Goal: Task Accomplishment & Management: Use online tool/utility

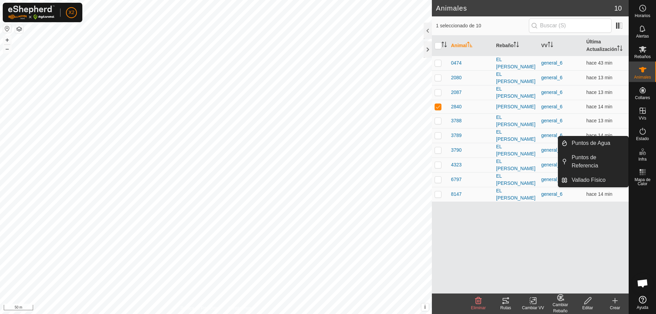
click at [507, 305] on div "Rutas" at bounding box center [505, 308] width 27 height 6
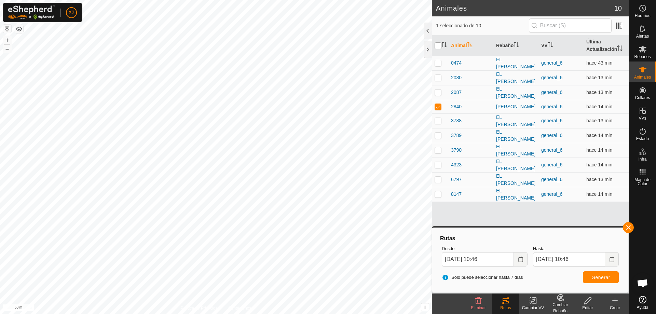
click at [436, 46] on input "checkbox" at bounding box center [438, 45] width 7 height 7
checkbox input "true"
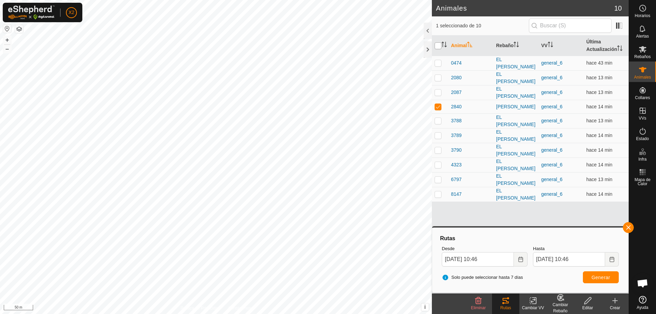
checkbox input "true"
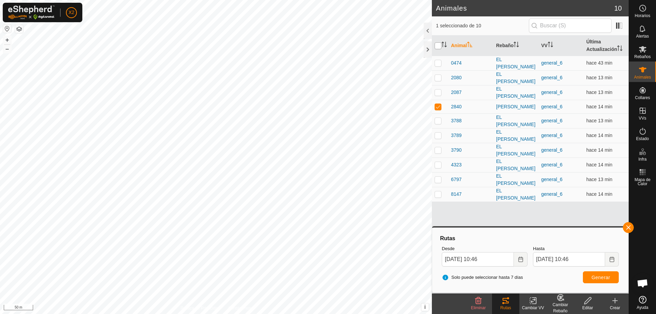
checkbox input "true"
click at [604, 281] on button "Generar" at bounding box center [601, 277] width 36 height 12
click at [438, 46] on input "checkbox" at bounding box center [438, 45] width 7 height 7
checkbox input "false"
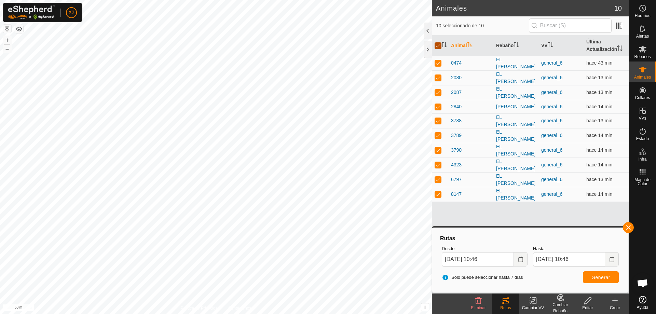
checkbox input "false"
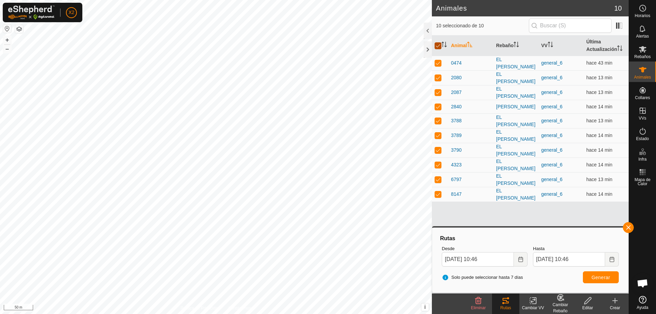
checkbox input "false"
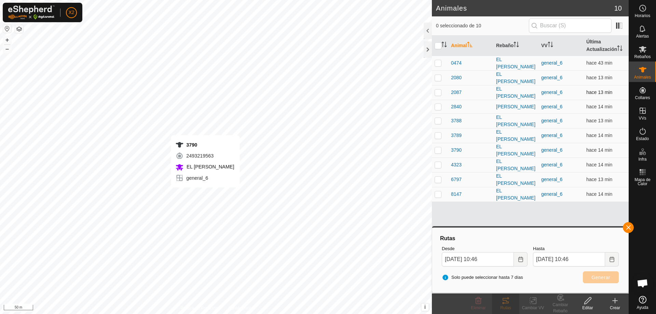
checkbox input "true"
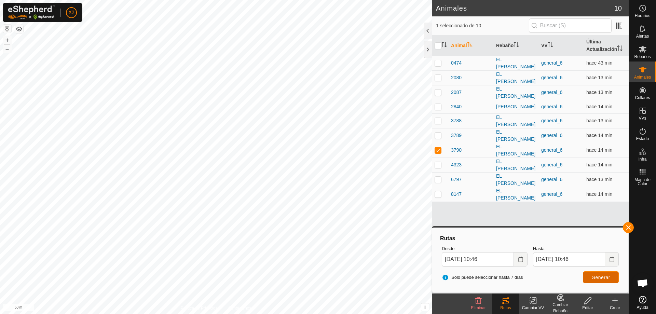
click at [598, 281] on button "Generar" at bounding box center [601, 277] width 36 height 12
click at [627, 224] on button "button" at bounding box center [628, 227] width 11 height 11
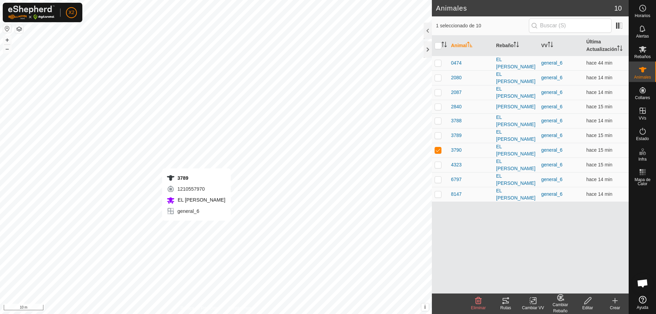
checkbox input "true"
checkbox input "false"
click at [505, 299] on icon at bounding box center [506, 301] width 8 height 8
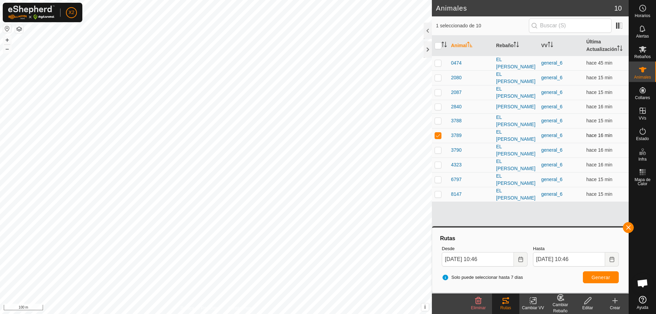
click at [439, 133] on p-checkbox at bounding box center [438, 135] width 7 height 5
checkbox input "false"
click at [438, 44] on input "checkbox" at bounding box center [438, 45] width 7 height 7
checkbox input "true"
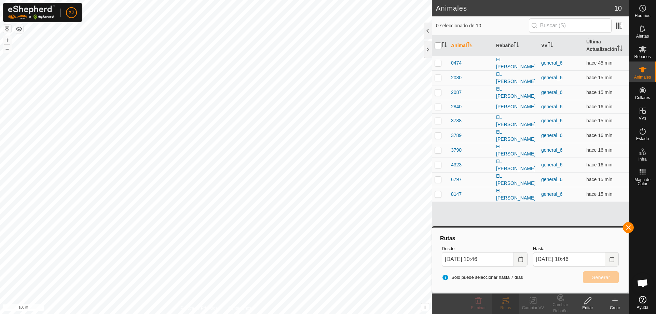
checkbox input "true"
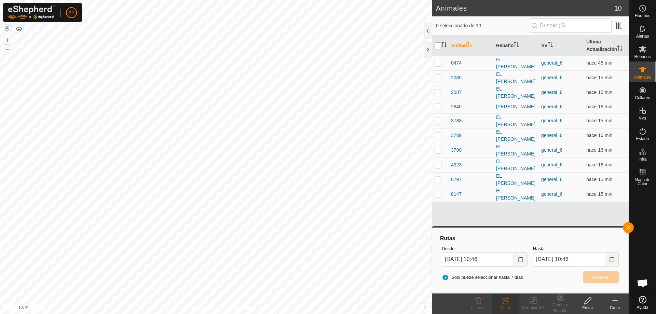
checkbox input "true"
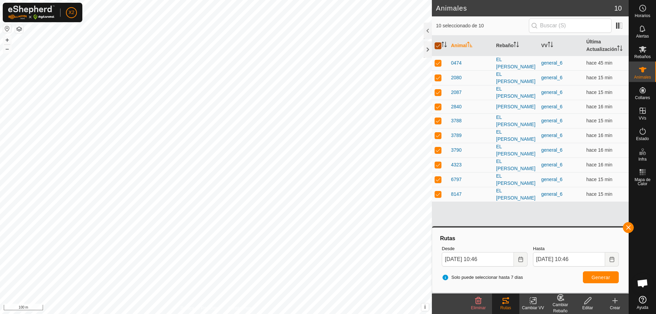
click at [439, 44] on input "checkbox" at bounding box center [438, 45] width 7 height 7
checkbox input "false"
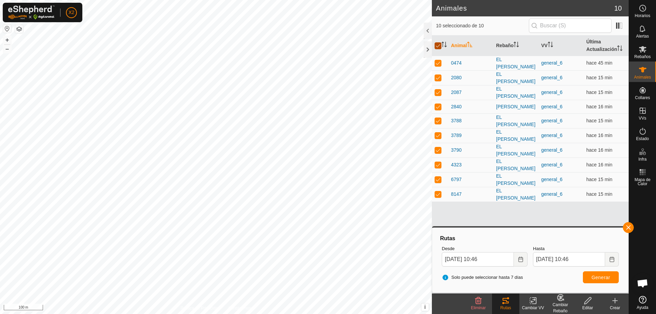
checkbox input "false"
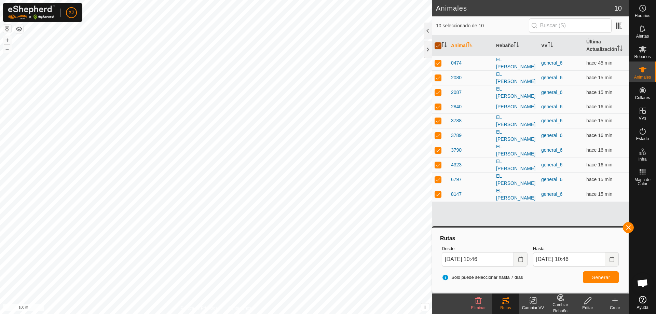
checkbox input "false"
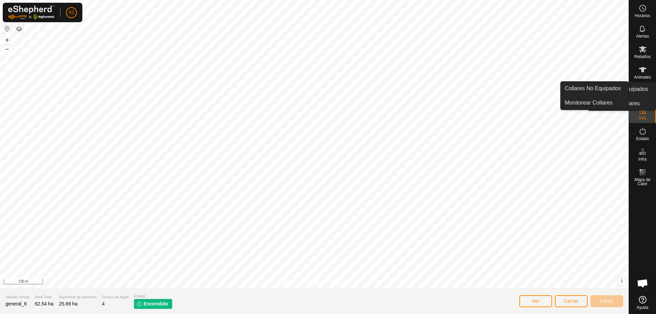
drag, startPoint x: 636, startPoint y: 89, endPoint x: 644, endPoint y: 94, distance: 9.6
click at [637, 89] on es-neckbands-svg-icon at bounding box center [643, 90] width 12 height 11
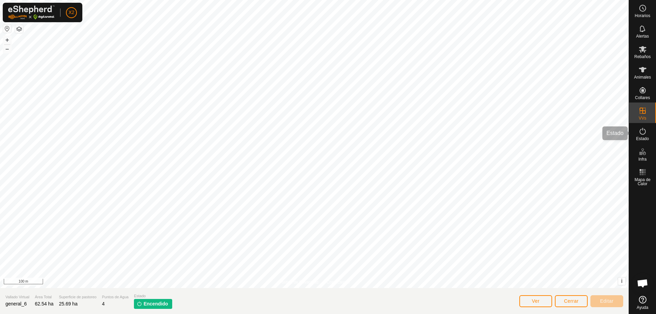
drag, startPoint x: 648, startPoint y: 131, endPoint x: 646, endPoint y: 104, distance: 27.1
click at [646, 131] on es-activation-svg-icon at bounding box center [643, 131] width 12 height 11
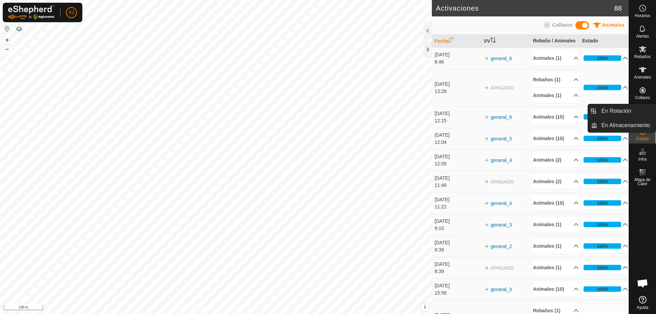
click at [646, 103] on div "VVs" at bounding box center [642, 113] width 27 height 21
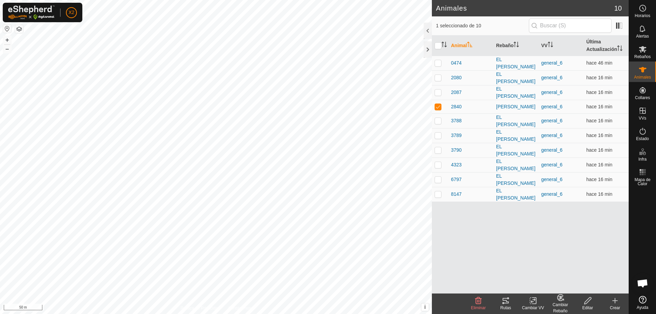
click at [506, 304] on icon at bounding box center [506, 301] width 8 height 8
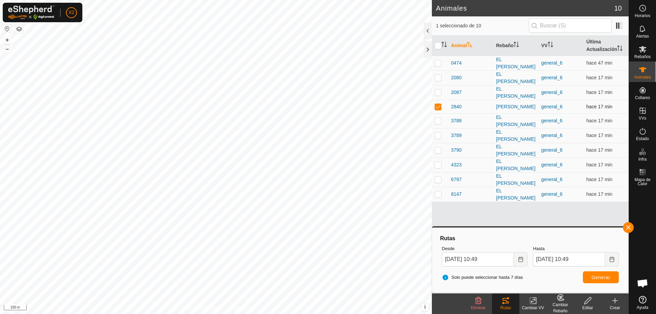
click at [440, 105] on p-checkbox at bounding box center [438, 106] width 7 height 5
checkbox input "false"
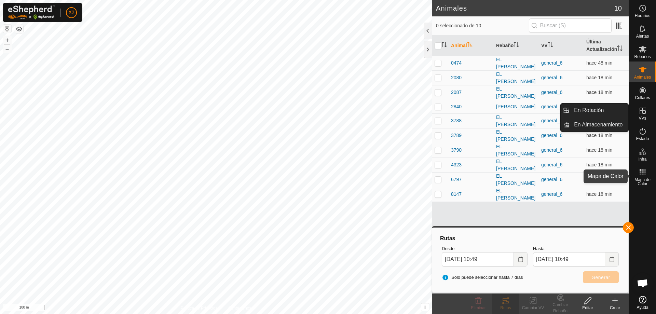
click at [643, 179] on span "Mapa de Calor" at bounding box center [643, 182] width 24 height 8
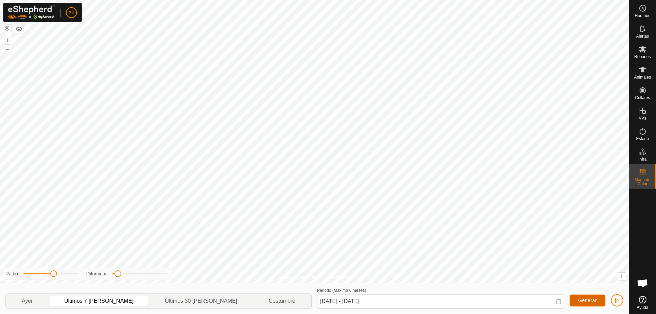
click at [580, 298] on span "Generar" at bounding box center [587, 300] width 19 height 5
click at [592, 299] on span "Generar" at bounding box center [587, 300] width 19 height 5
click at [46, 305] on p-togglebutton "Ayer" at bounding box center [27, 301] width 43 height 14
type input "[DATE] - [DATE]"
click at [42, 303] on p-togglebutton "Ayer" at bounding box center [27, 301] width 43 height 14
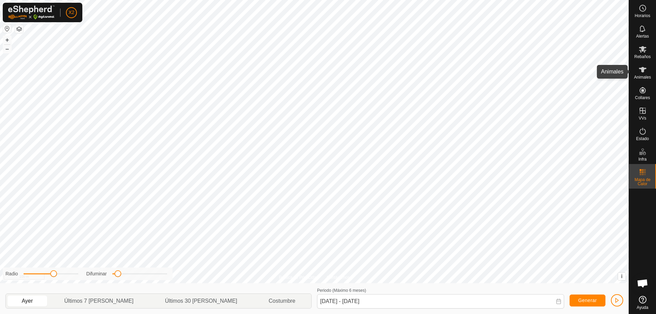
click at [650, 76] on span "Animales" at bounding box center [642, 77] width 17 height 4
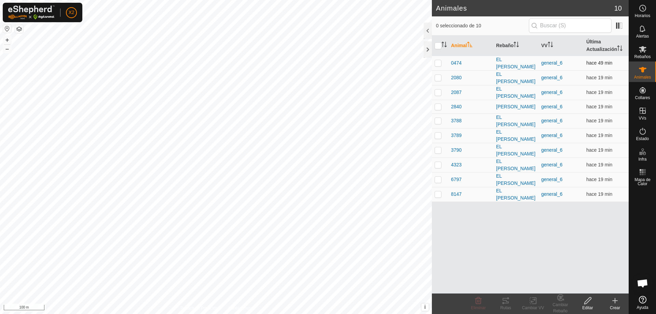
click at [437, 63] on p-checkbox at bounding box center [438, 62] width 7 height 5
checkbox input "false"
